Goal: Task Accomplishment & Management: Complete application form

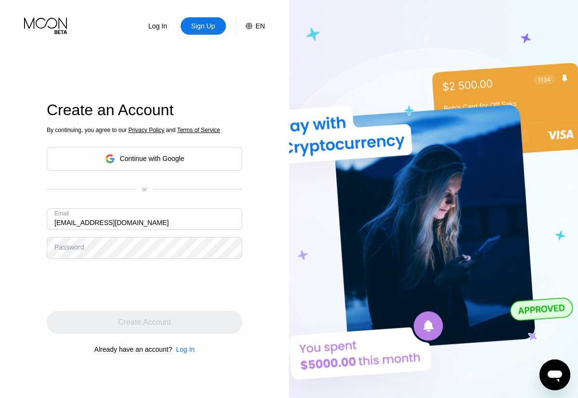
type input "[EMAIL_ADDRESS][DOMAIN_NAME]"
click at [145, 322] on div "Create Account" at bounding box center [144, 322] width 53 height 10
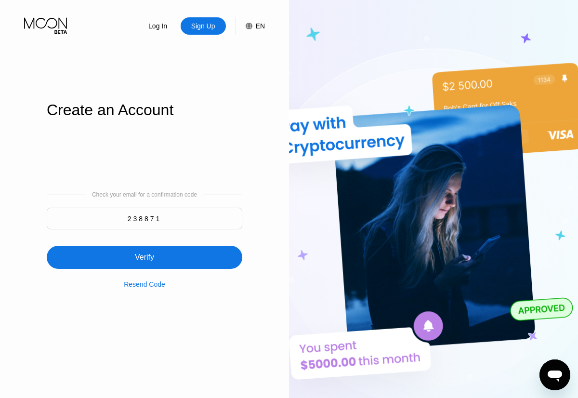
type input "238871"
click at [145, 251] on div "Verify" at bounding box center [145, 257] width 196 height 23
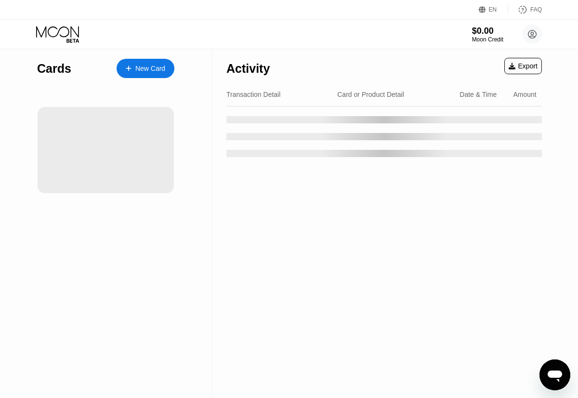
click at [145, 68] on div "New Card" at bounding box center [150, 69] width 30 height 8
